Goal: Transaction & Acquisition: Purchase product/service

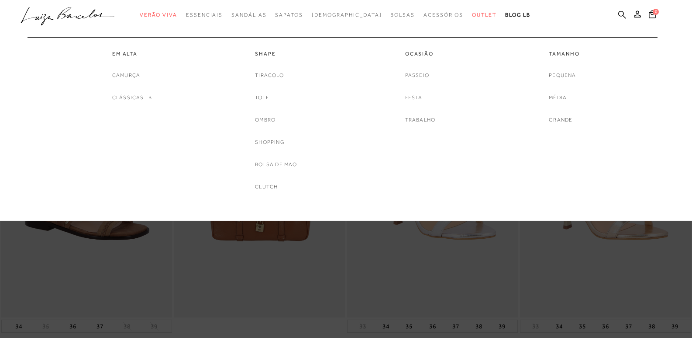
click at [390, 17] on span "Bolsas" at bounding box center [402, 15] width 24 height 6
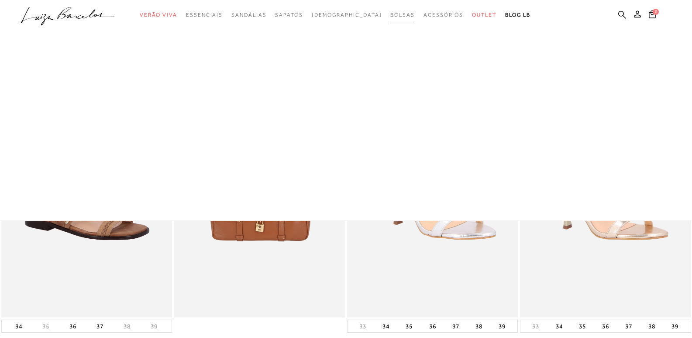
click at [390, 16] on span "Bolsas" at bounding box center [402, 15] width 24 height 6
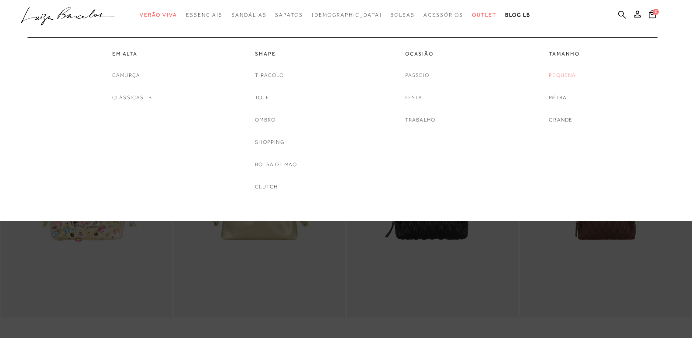
click at [559, 74] on link "Pequena" at bounding box center [562, 75] width 27 height 9
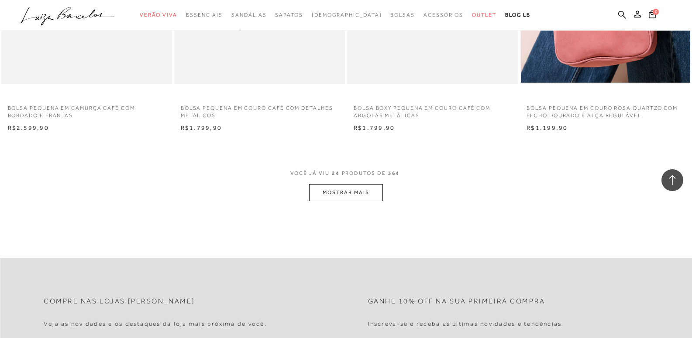
scroll to position [1791, 0]
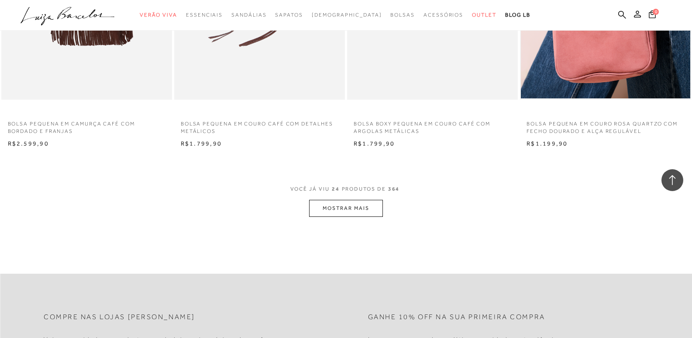
click at [353, 217] on button "MOSTRAR MAIS" at bounding box center [345, 208] width 73 height 17
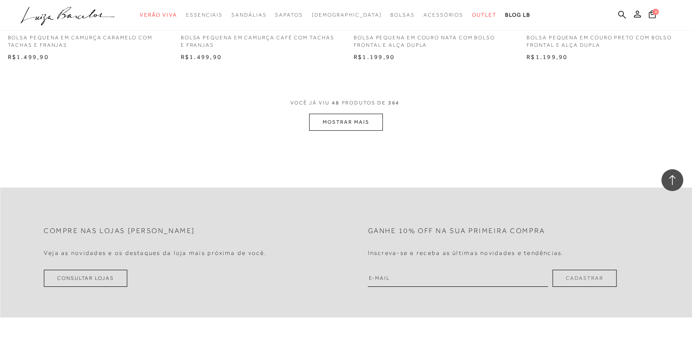
scroll to position [3712, 0]
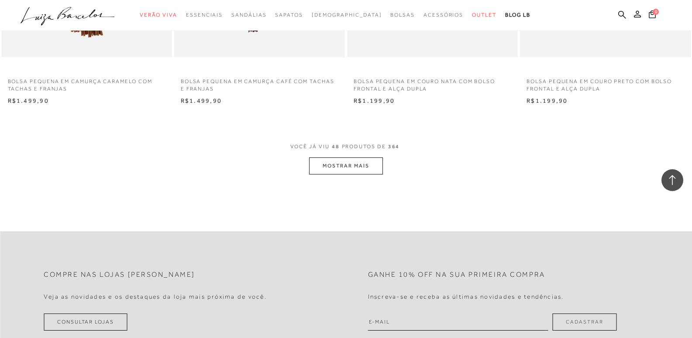
click at [352, 174] on button "MOSTRAR MAIS" at bounding box center [345, 165] width 73 height 17
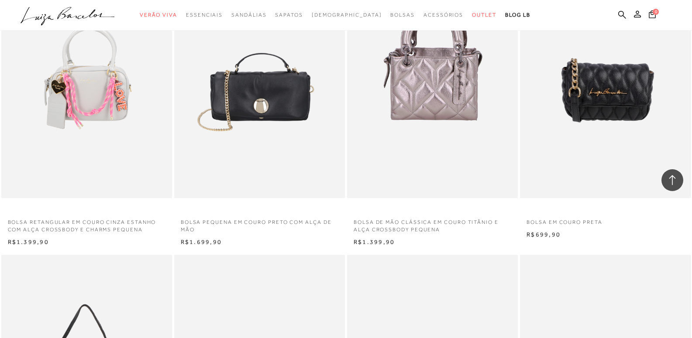
scroll to position [4804, 0]
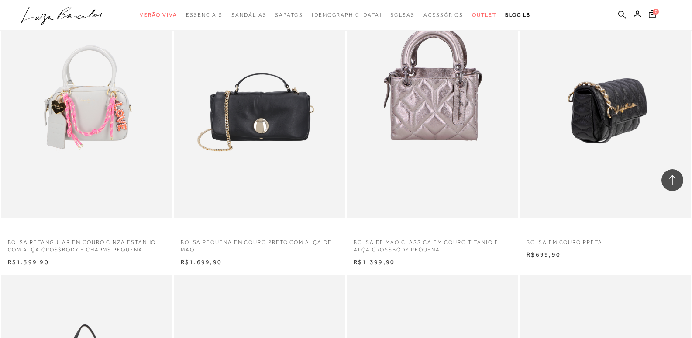
click at [611, 138] on img at bounding box center [606, 90] width 170 height 256
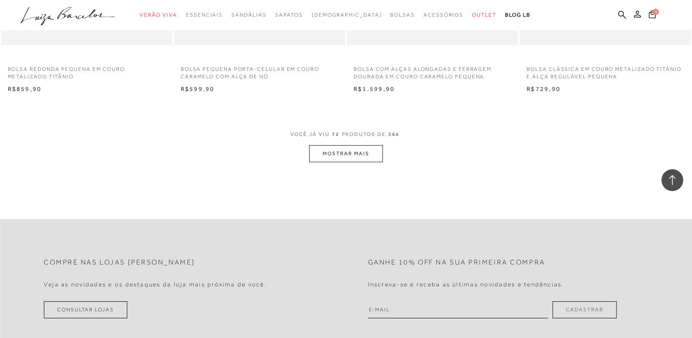
scroll to position [5678, 0]
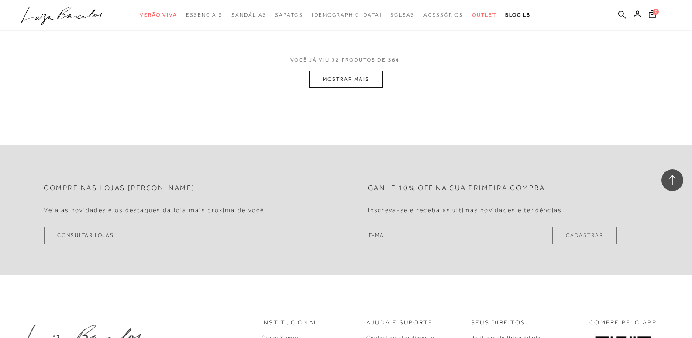
click at [350, 88] on button "MOSTRAR MAIS" at bounding box center [345, 79] width 73 height 17
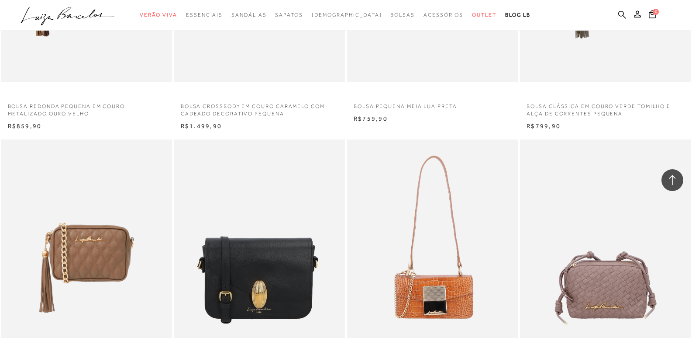
scroll to position [6115, 0]
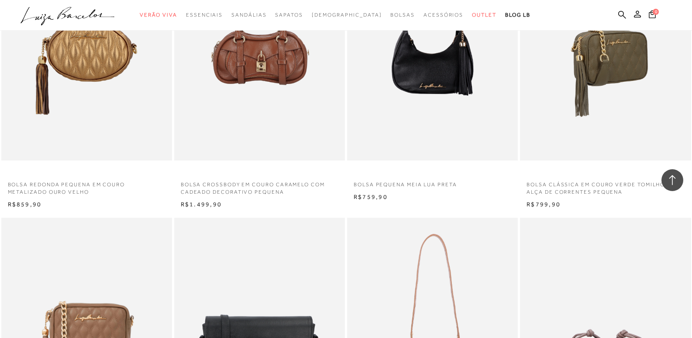
click at [591, 132] on img at bounding box center [606, 32] width 170 height 256
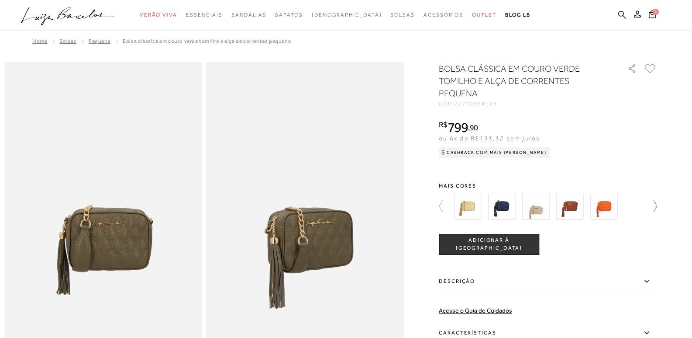
click at [656, 205] on icon at bounding box center [651, 206] width 12 height 12
click at [639, 205] on div at bounding box center [546, 206] width 188 height 32
click at [655, 205] on div at bounding box center [553, 206] width 203 height 32
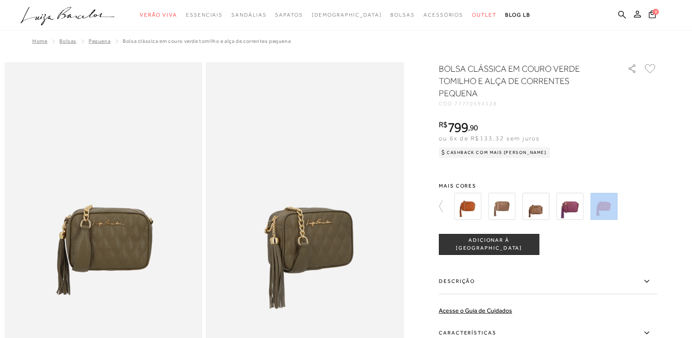
click at [650, 207] on div at bounding box center [553, 206] width 203 height 32
click at [449, 206] on icon at bounding box center [445, 206] width 12 height 12
click at [445, 205] on icon at bounding box center [445, 206] width 12 height 12
click at [657, 207] on icon at bounding box center [651, 206] width 12 height 12
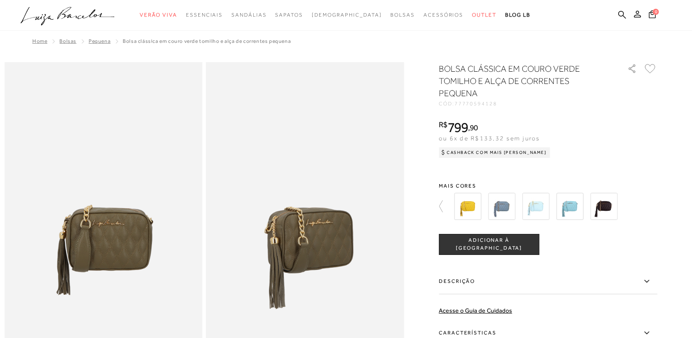
click at [610, 201] on img at bounding box center [603, 206] width 27 height 27
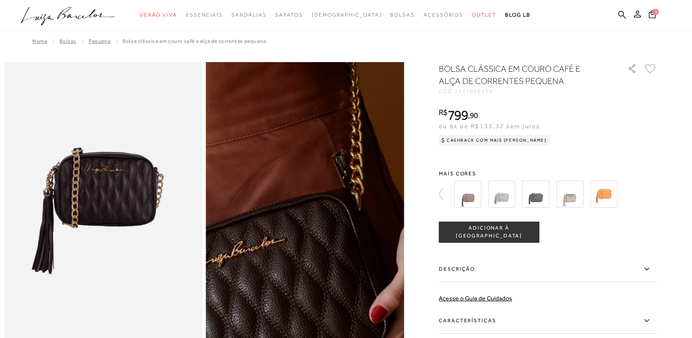
scroll to position [44, 0]
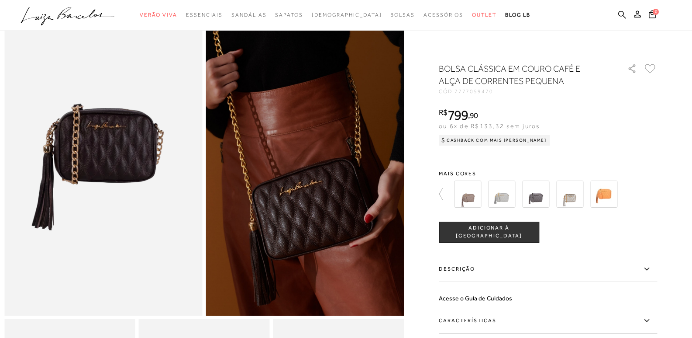
click at [639, 196] on div at bounding box center [553, 194] width 203 height 32
click at [444, 193] on icon at bounding box center [445, 194] width 12 height 12
click at [540, 194] on img at bounding box center [535, 193] width 27 height 27
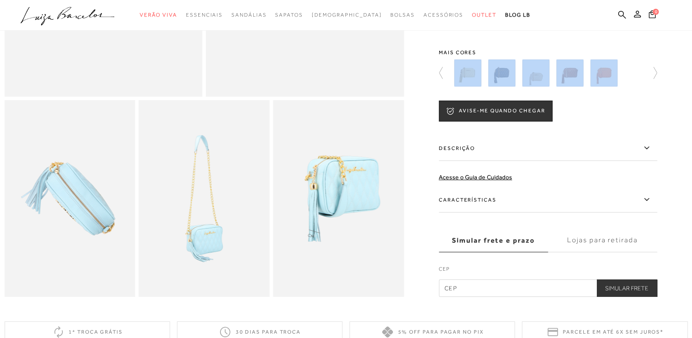
scroll to position [262, 0]
click at [656, 79] on icon at bounding box center [651, 73] width 12 height 12
click at [639, 107] on div "BOLSA CLÁSSICA EM COURO AZUL CÉU E ALÇA DE CORRENTES PEQUENA CÓD: 77770594108 ×…" at bounding box center [548, 132] width 218 height 329
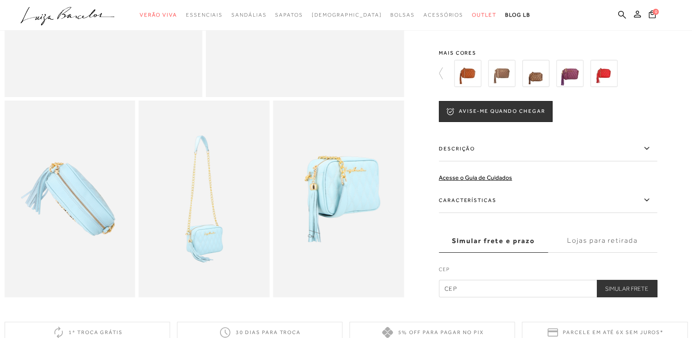
click at [645, 79] on div at bounding box center [553, 73] width 203 height 32
click at [444, 79] on icon at bounding box center [445, 73] width 12 height 12
click at [501, 79] on img at bounding box center [501, 73] width 27 height 27
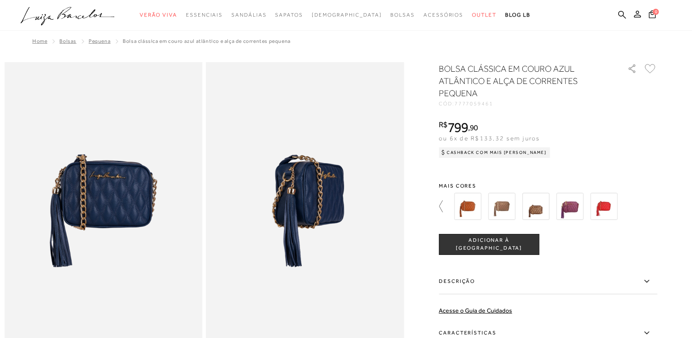
click at [447, 207] on icon at bounding box center [445, 206] width 12 height 12
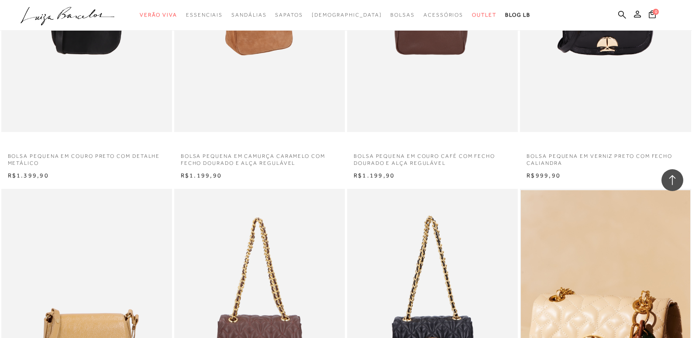
scroll to position [2752, 0]
